Goal: Find specific page/section: Find specific page/section

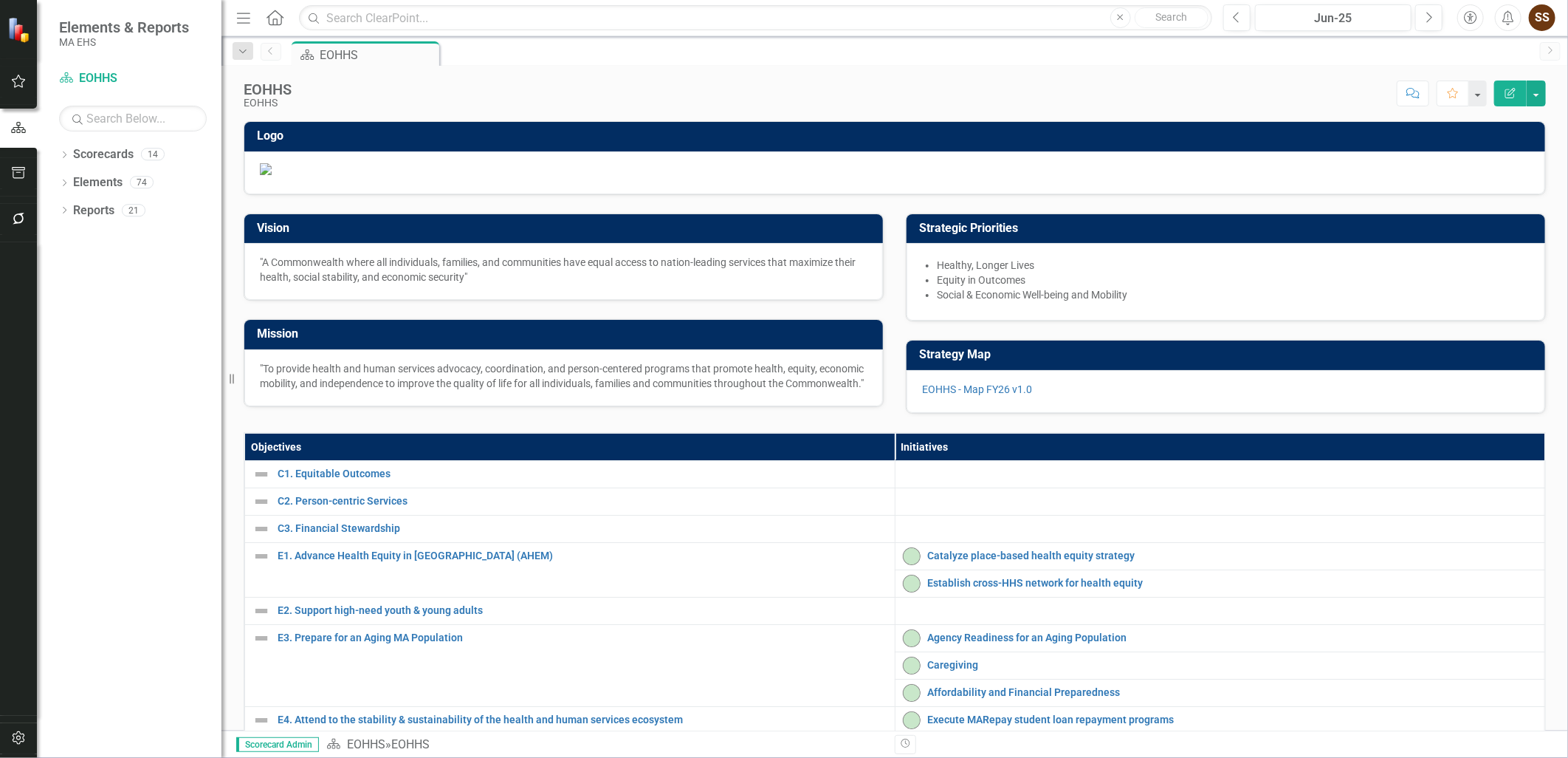
click at [26, 178] on button "button" at bounding box center [18, 173] width 33 height 31
click at [132, 91] on div "Briefing Books" at bounding box center [133, 103] width 148 height 24
click at [131, 97] on link "Briefing Books" at bounding box center [133, 103] width 148 height 17
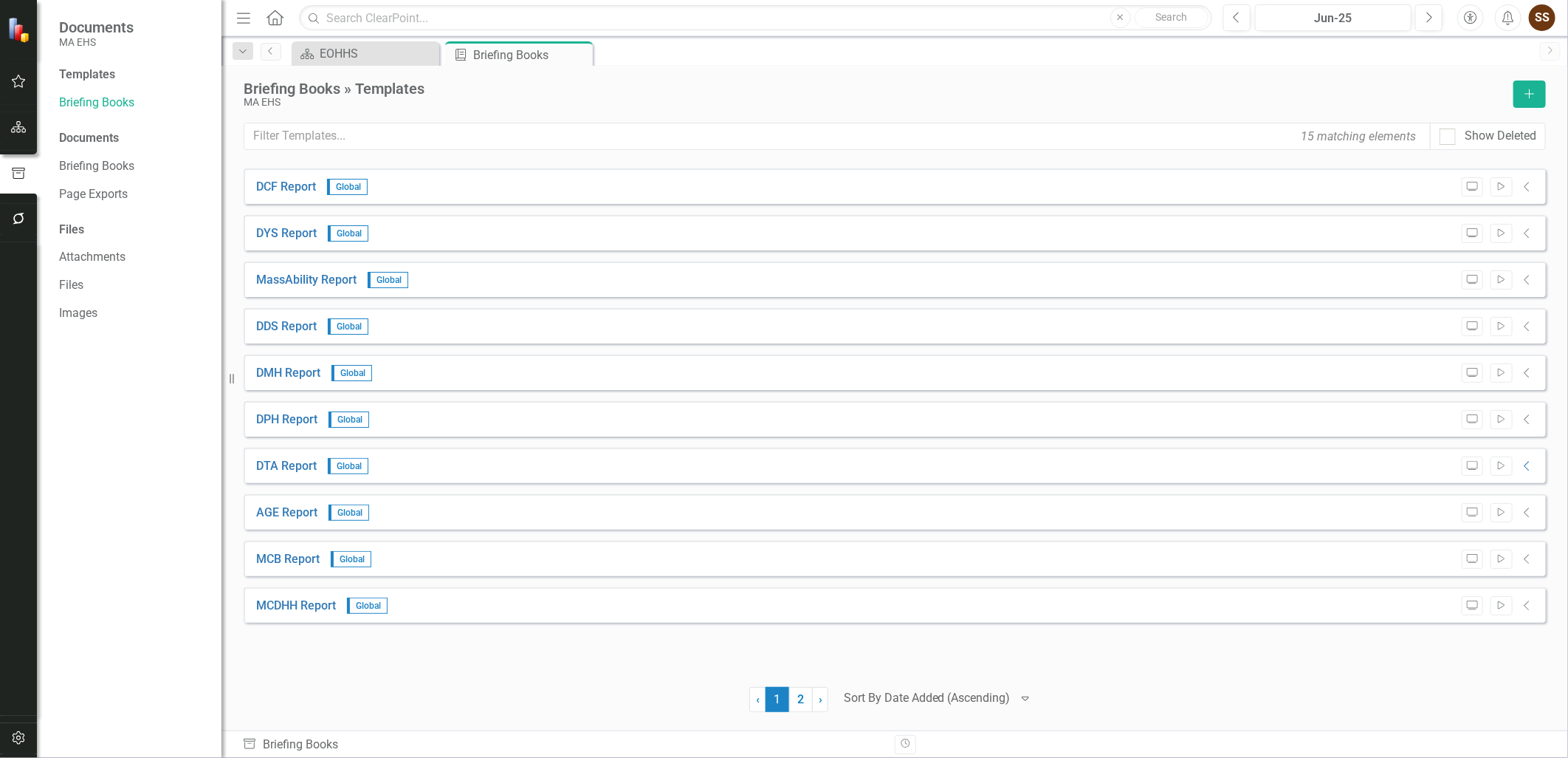
click at [1525, 324] on icon "Collapse" at bounding box center [1527, 326] width 14 height 12
click at [508, 324] on div "DDS Report Global Preview Start Collapse" at bounding box center [894, 325] width 1302 height 35
click at [278, 325] on link "DDS Report" at bounding box center [286, 326] width 60 height 17
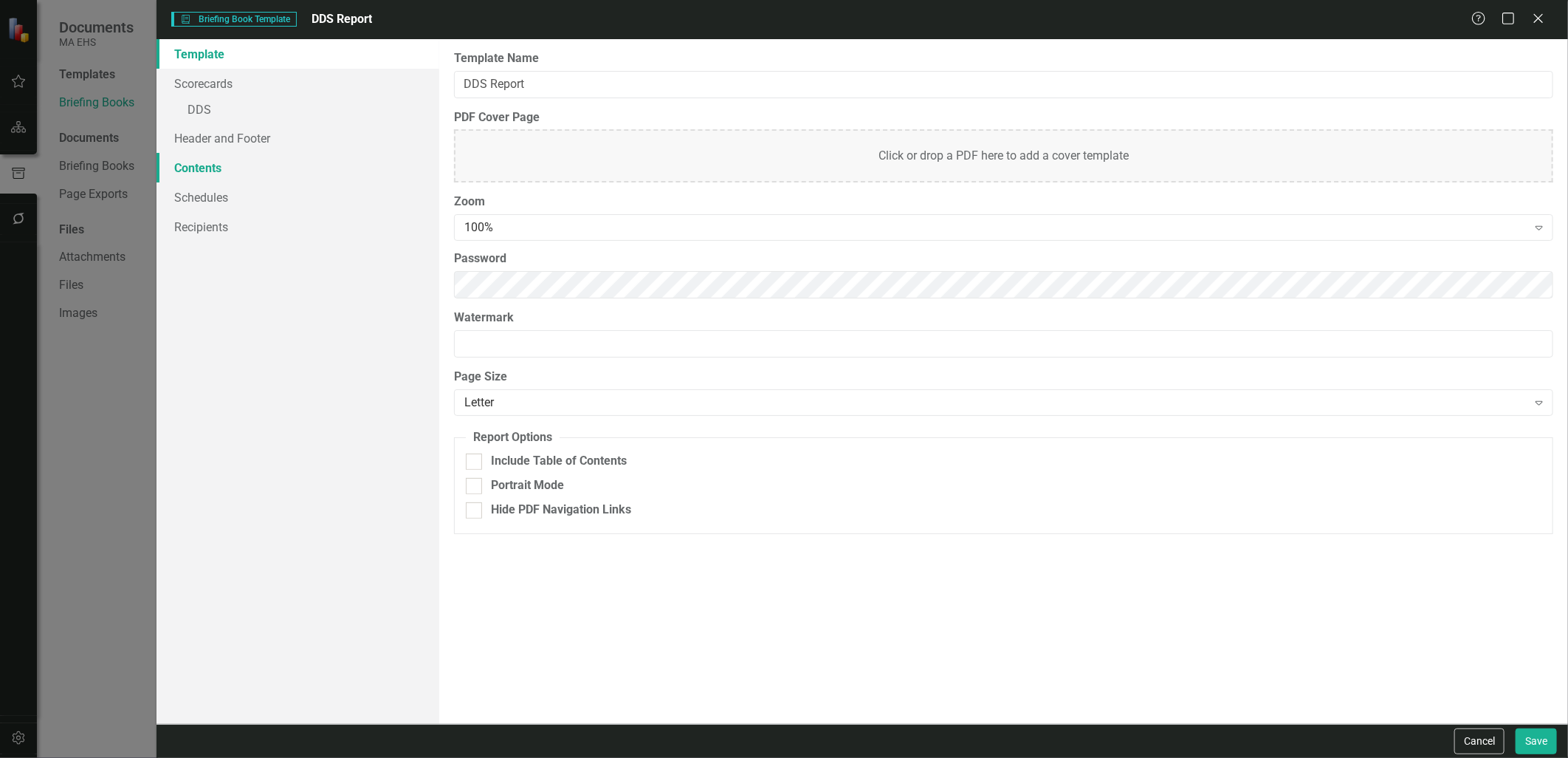
click at [190, 165] on link "Contents" at bounding box center [297, 168] width 282 height 30
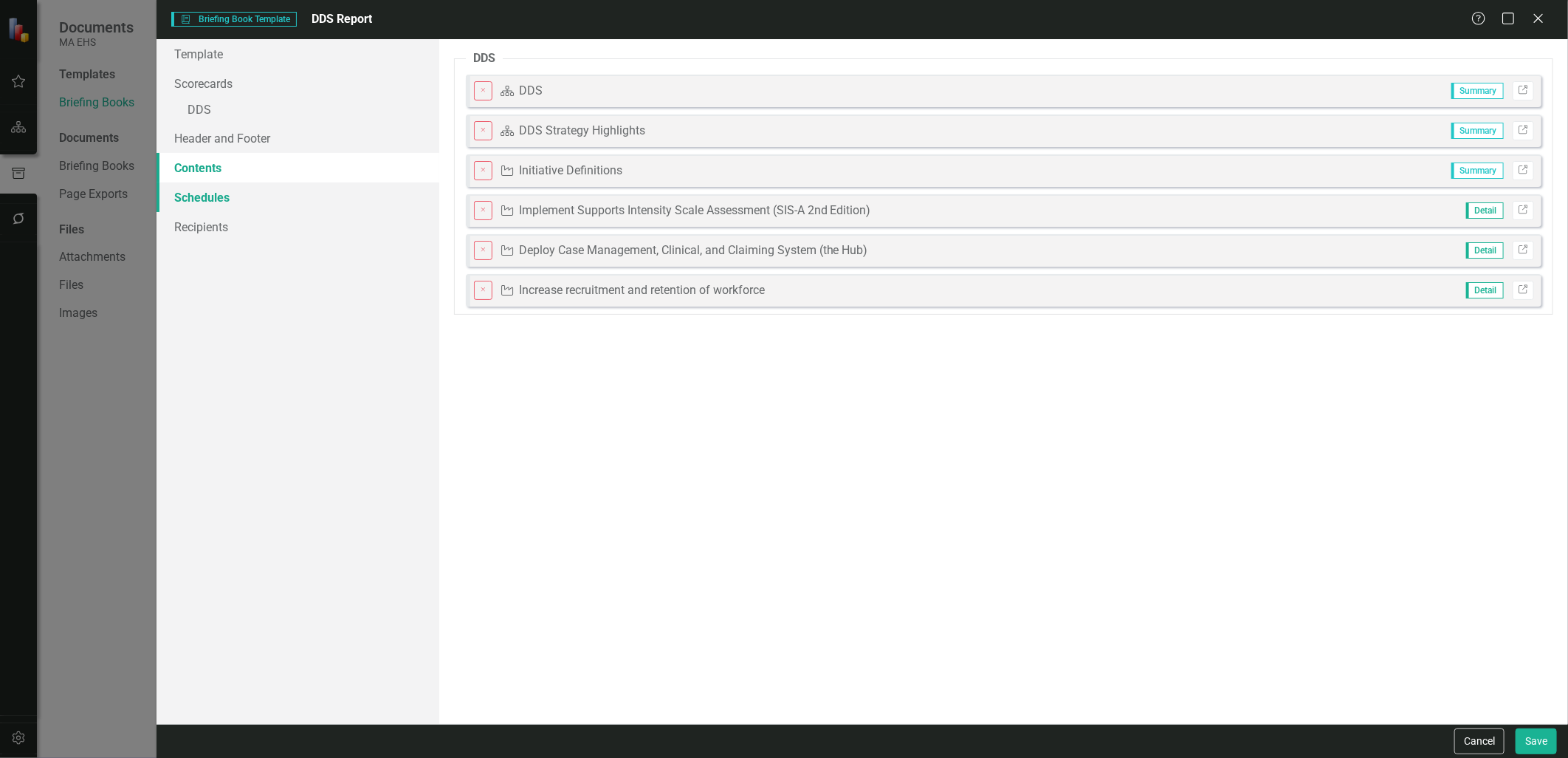
click at [210, 207] on link "Schedules" at bounding box center [297, 196] width 282 height 30
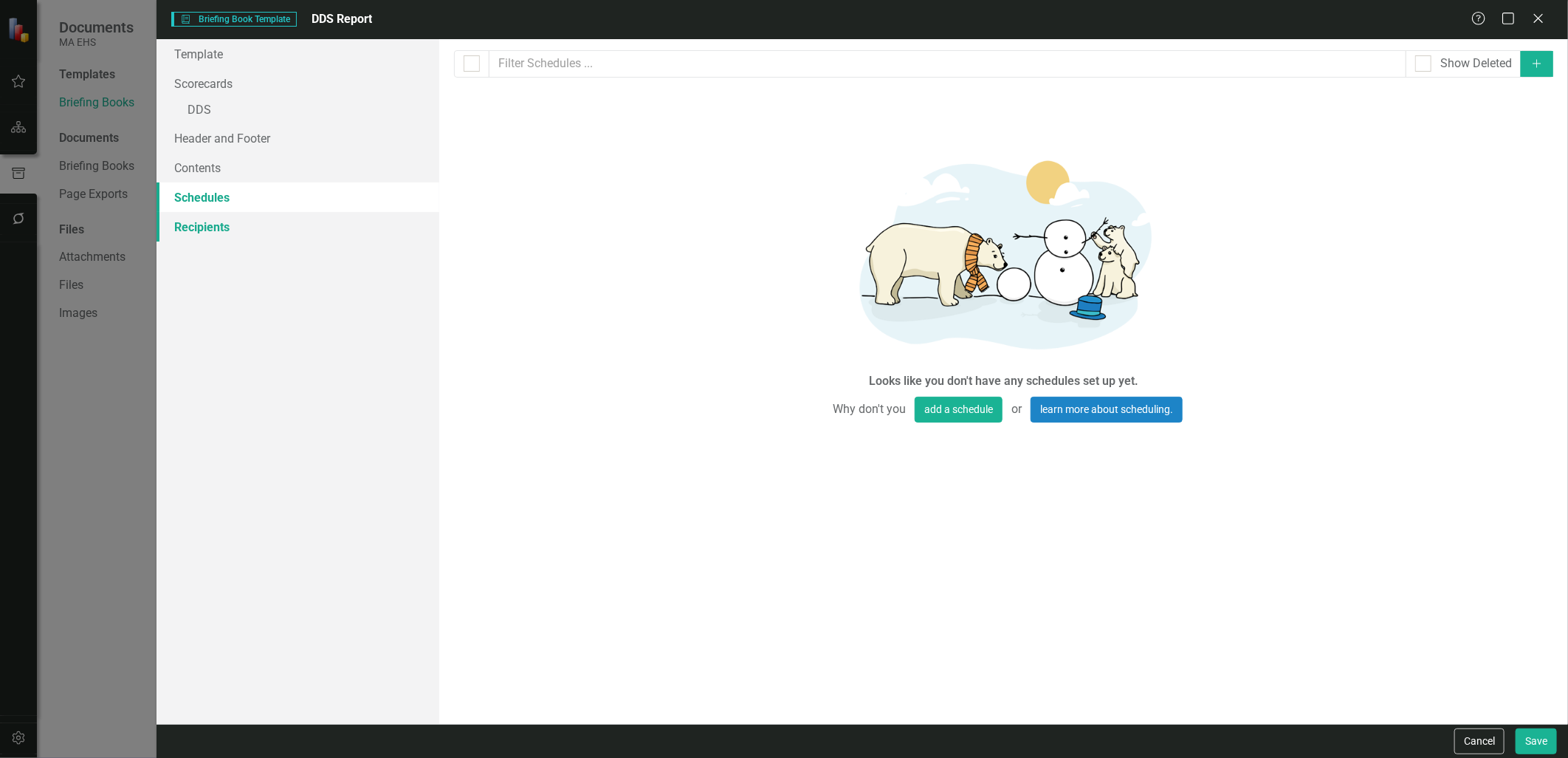
click at [210, 232] on link "Recipients" at bounding box center [297, 226] width 282 height 30
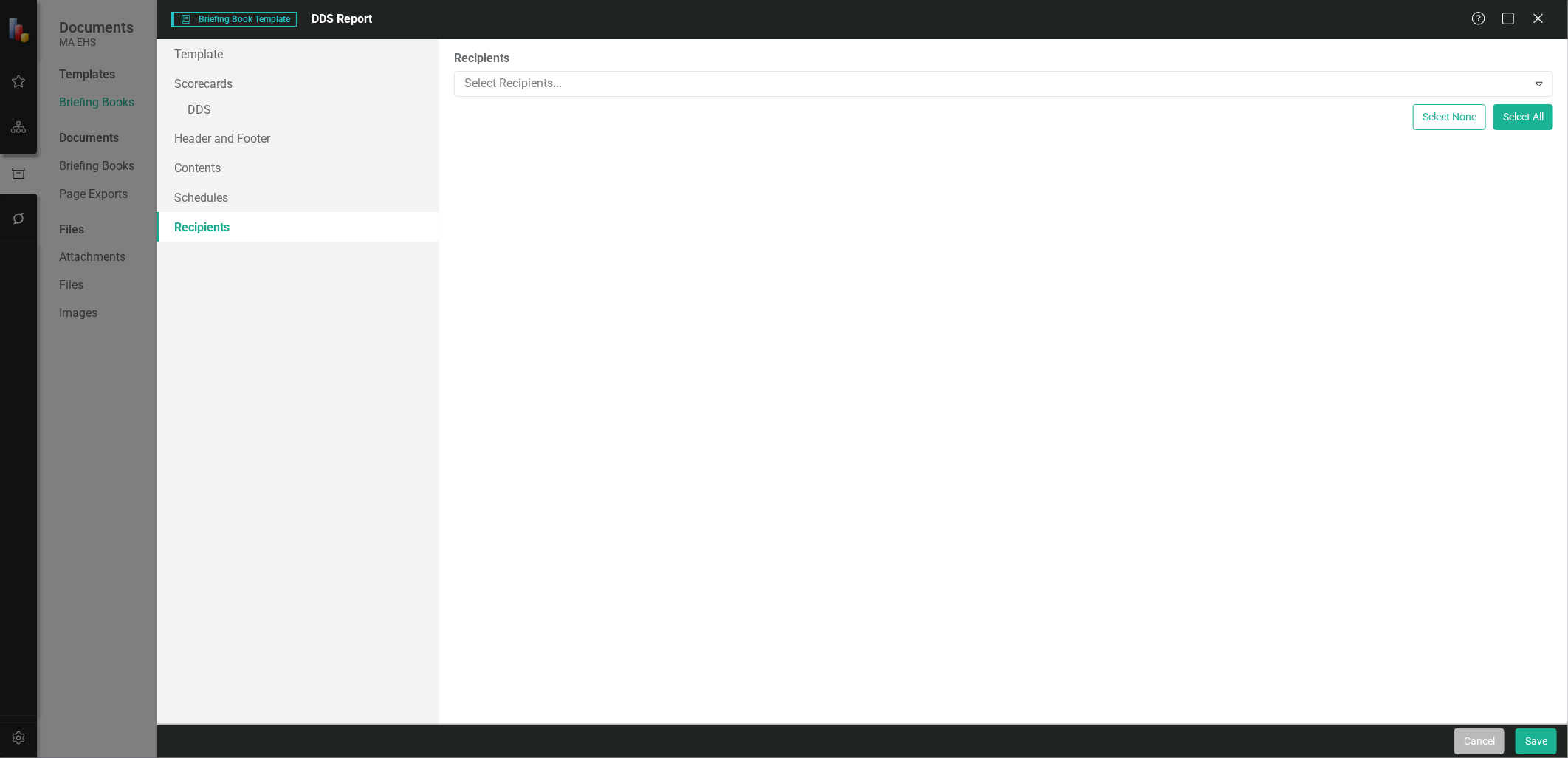
click at [1482, 742] on button "Cancel" at bounding box center [1480, 741] width 50 height 26
